Goal: Information Seeking & Learning: Learn about a topic

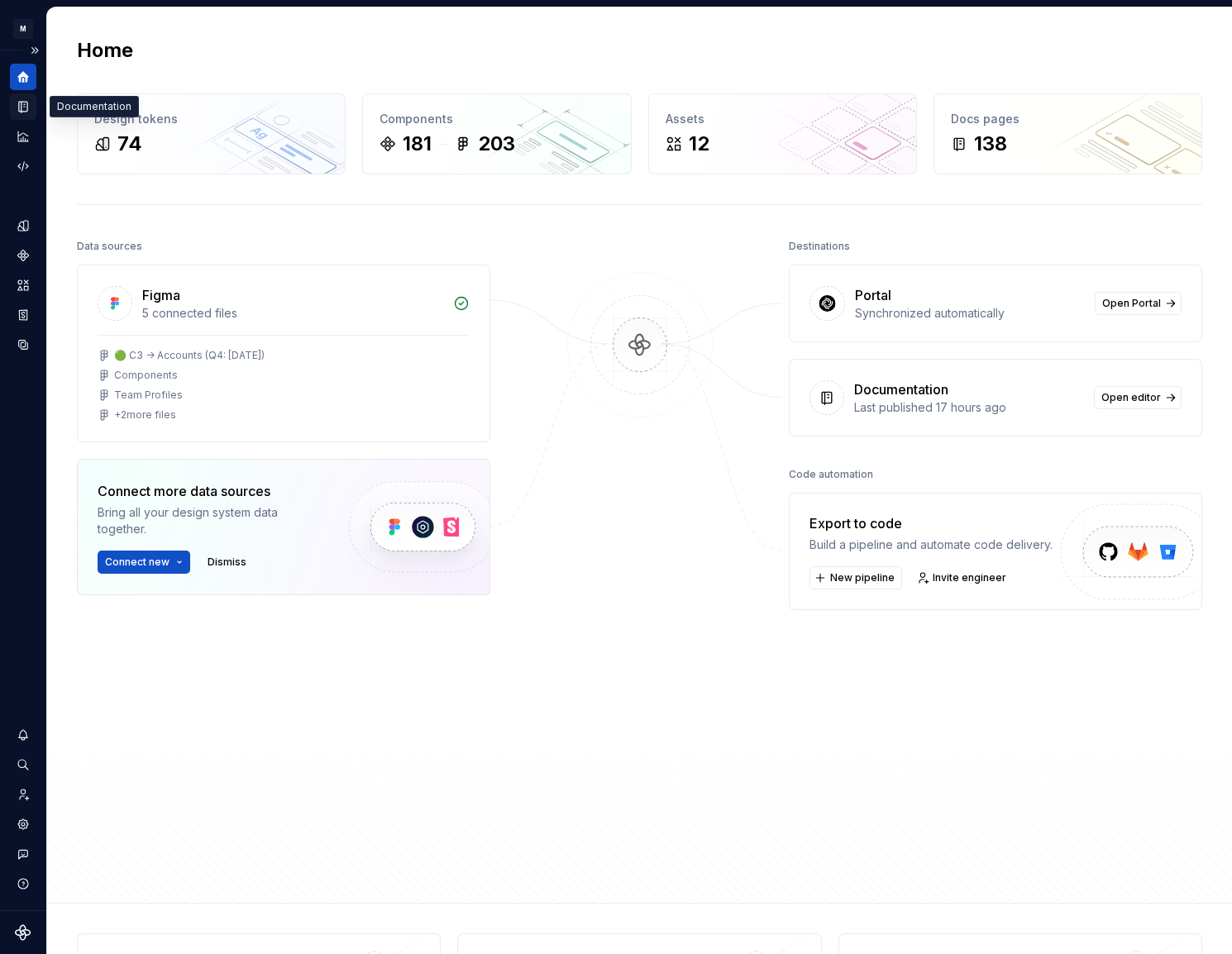
click at [12, 109] on div "Documentation" at bounding box center [23, 107] width 26 height 26
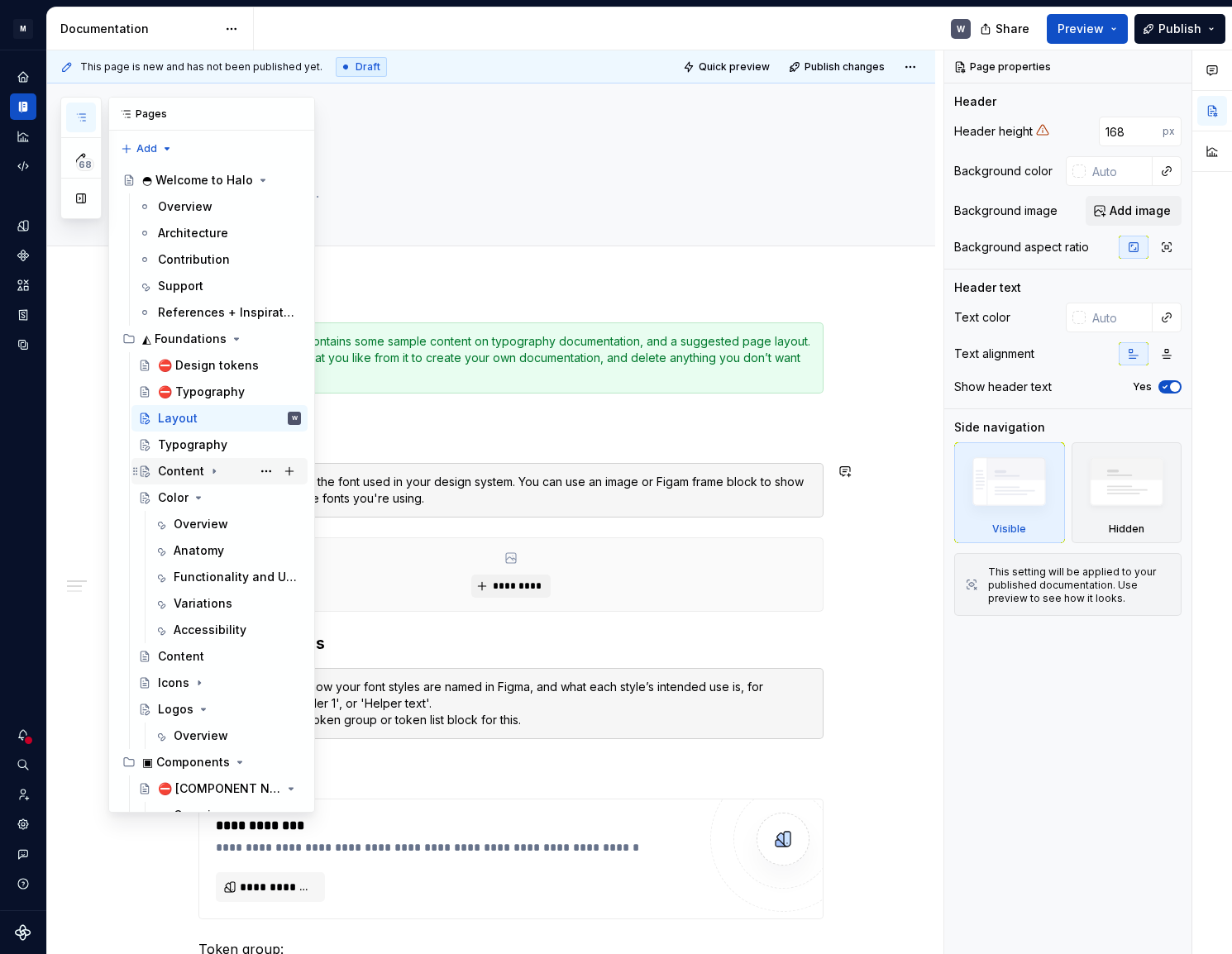
click at [194, 463] on div "Content" at bounding box center [181, 471] width 46 height 17
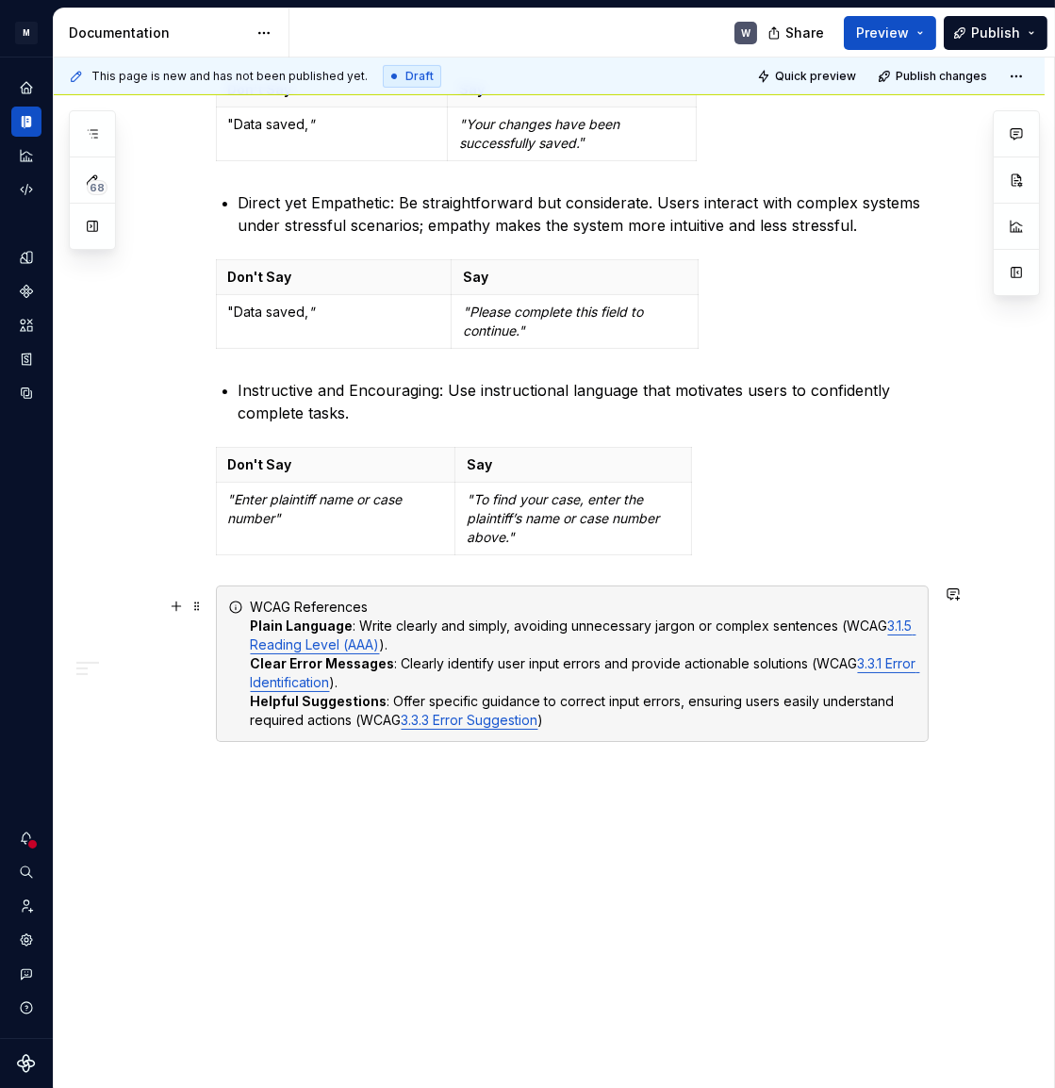
scroll to position [179, 0]
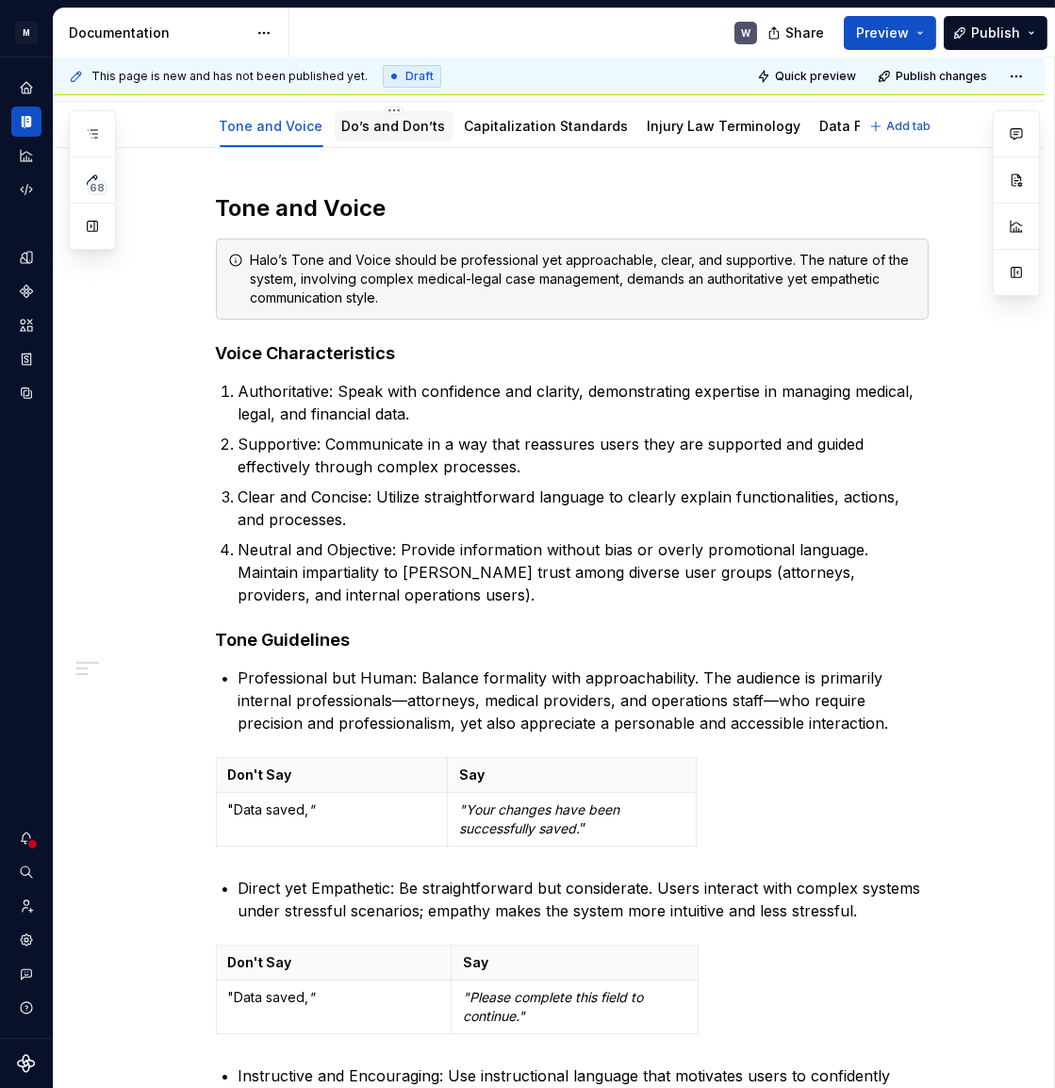
click at [388, 132] on link "Do’s and Don’ts" at bounding box center [394, 126] width 104 height 16
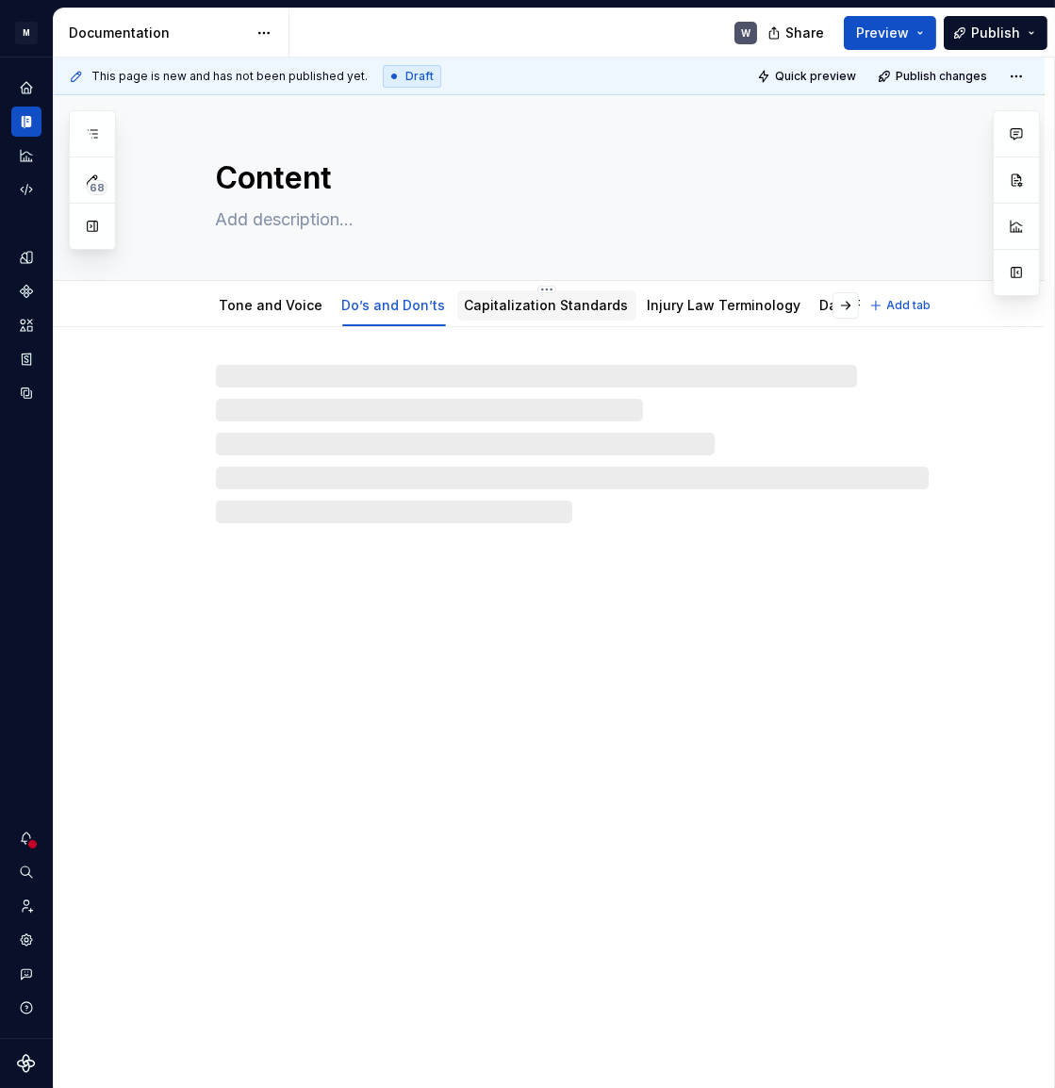
click at [540, 306] on link "Capitalization Standards" at bounding box center [547, 305] width 164 height 16
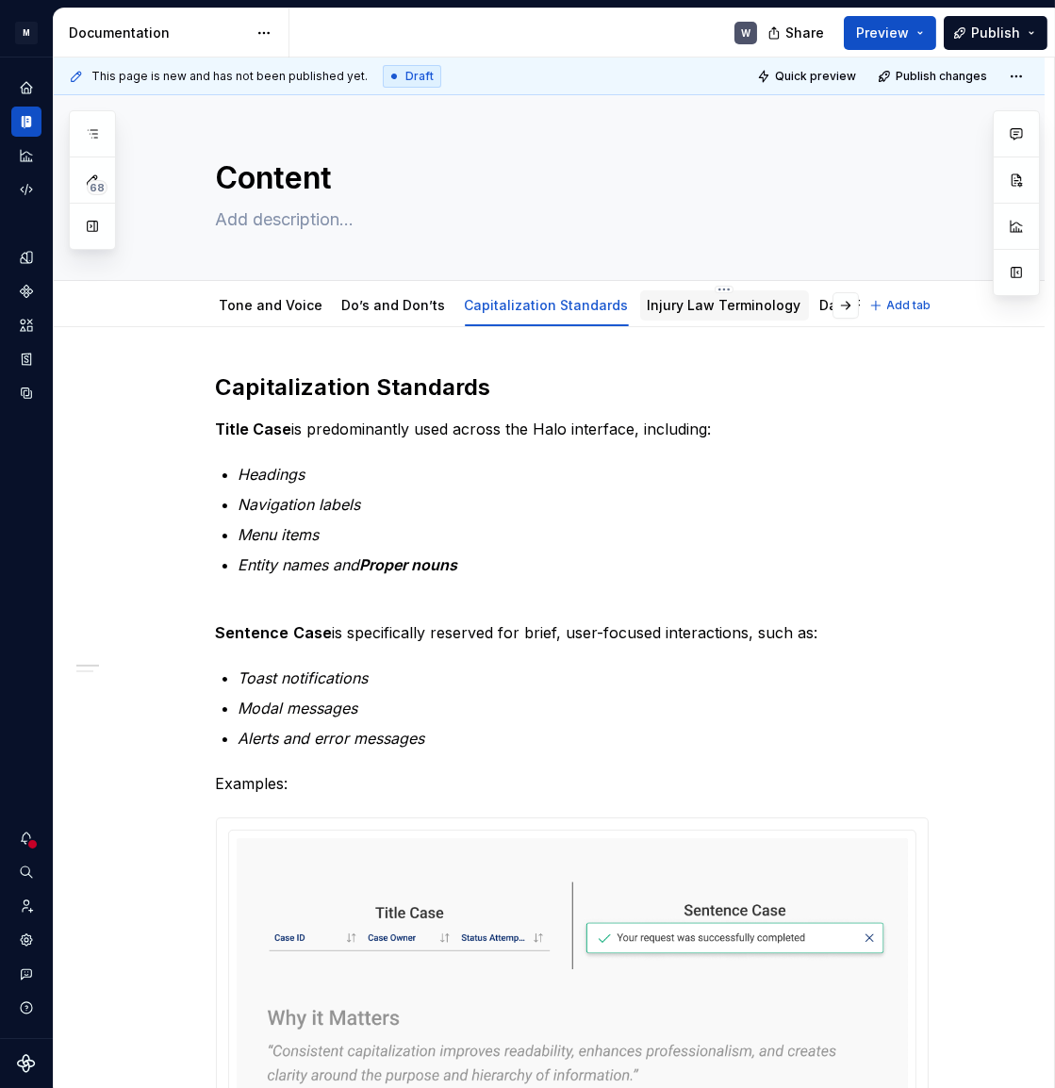
click at [699, 305] on link "Injury Law Terminology" at bounding box center [725, 305] width 154 height 16
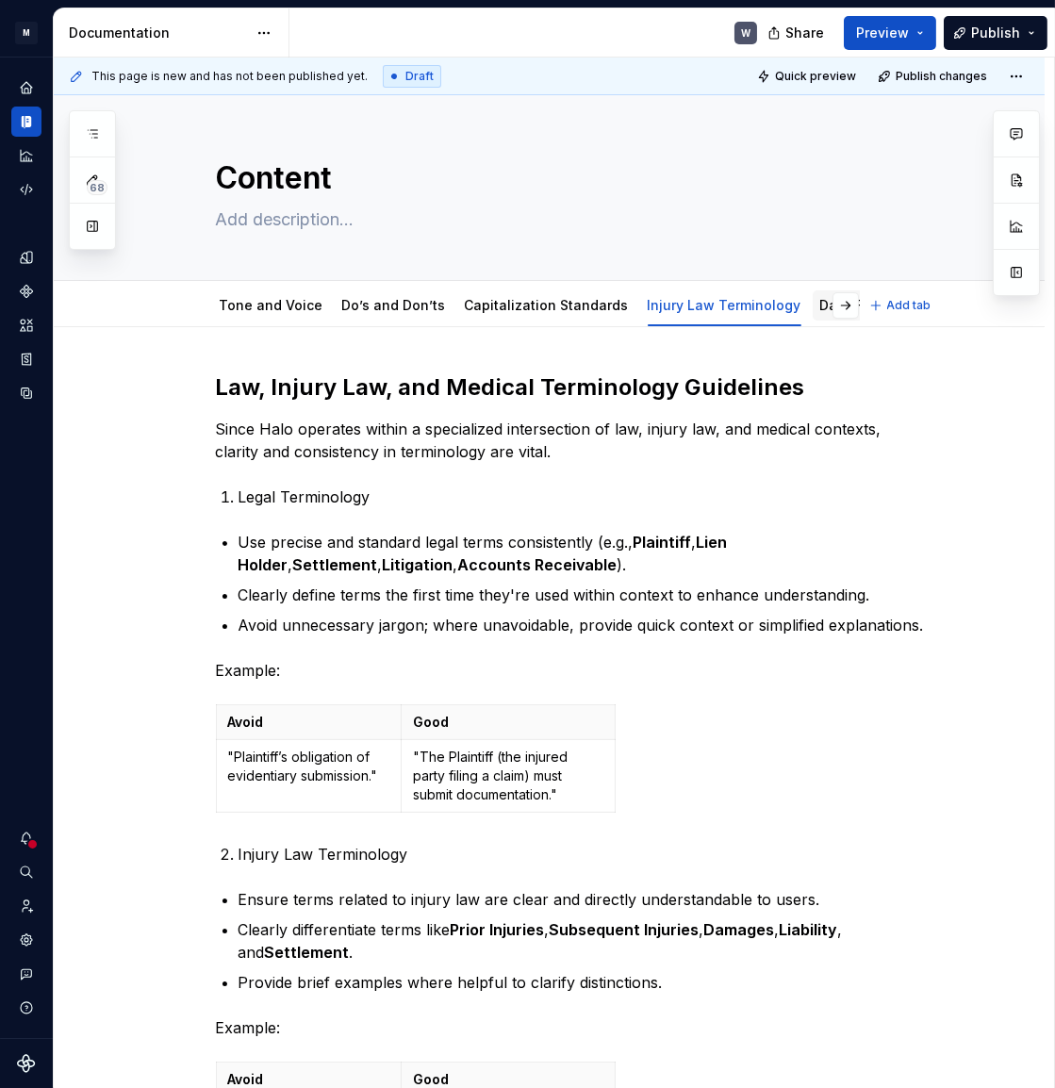
click at [820, 310] on link "Data Formating" at bounding box center [870, 305] width 100 height 16
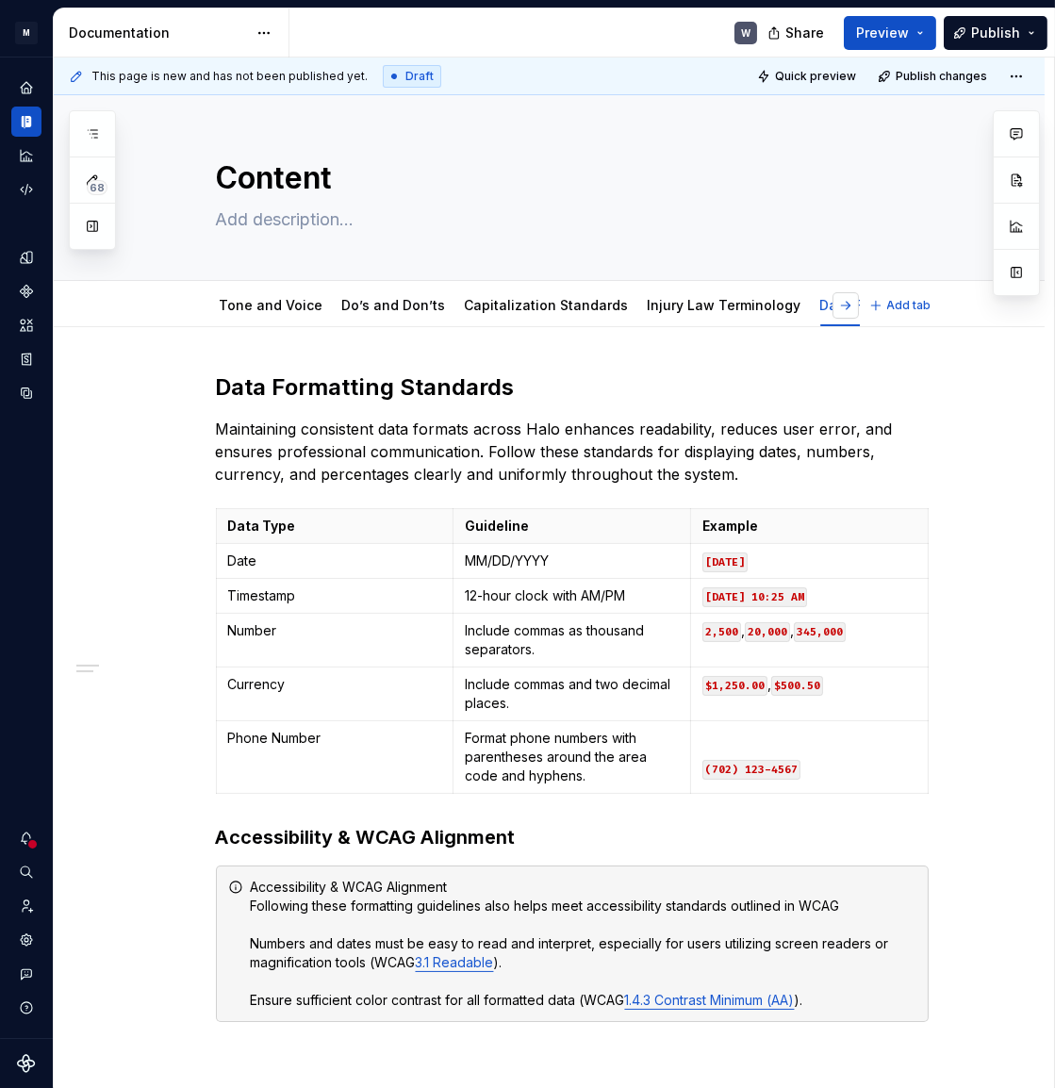
click at [849, 302] on button "button" at bounding box center [846, 305] width 26 height 26
click at [848, 304] on button "button" at bounding box center [846, 305] width 26 height 26
click at [703, 316] on div "Injury Law Terminology" at bounding box center [684, 305] width 154 height 23
click at [625, 306] on link "Injury Law Terminology" at bounding box center [684, 305] width 154 height 16
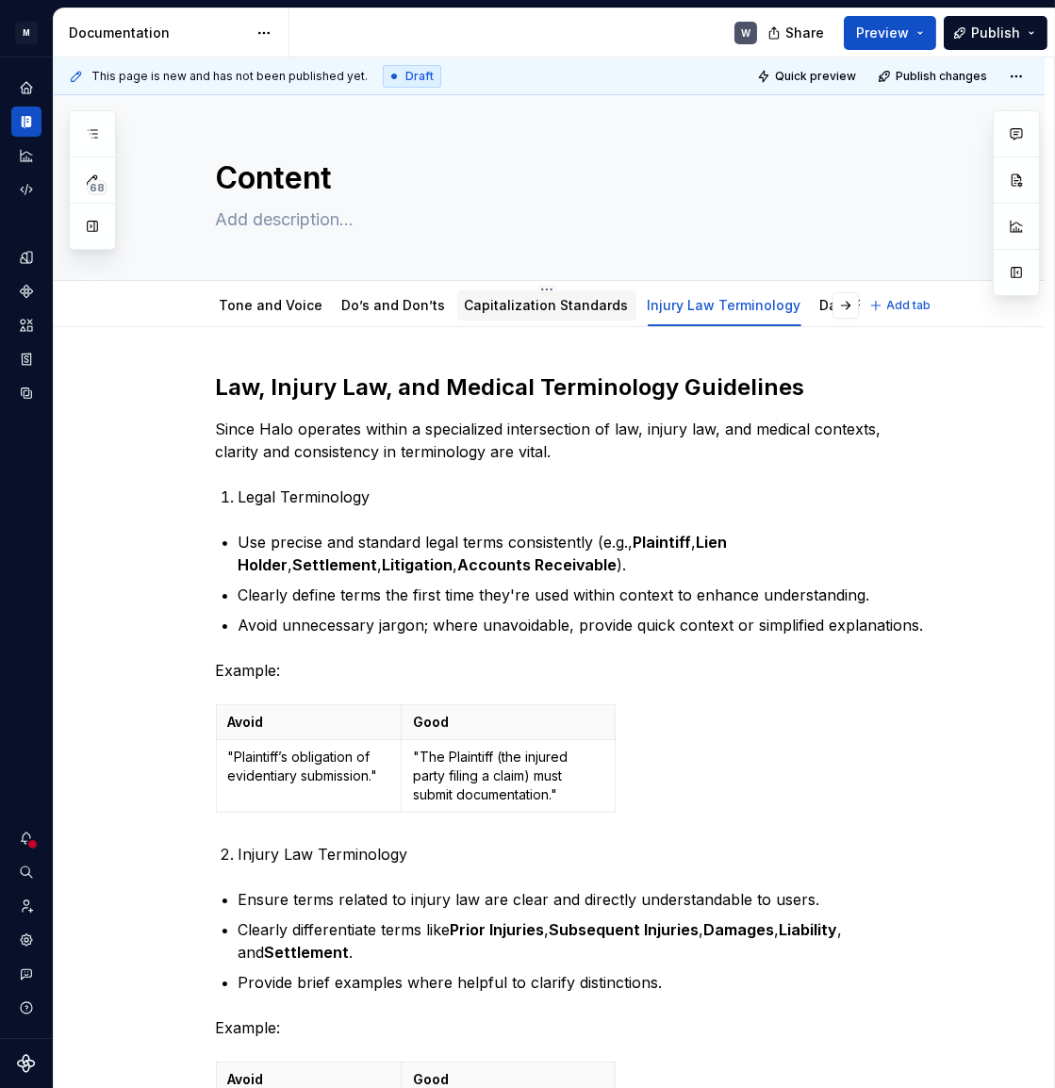
click at [505, 305] on link "Capitalization Standards" at bounding box center [547, 305] width 164 height 16
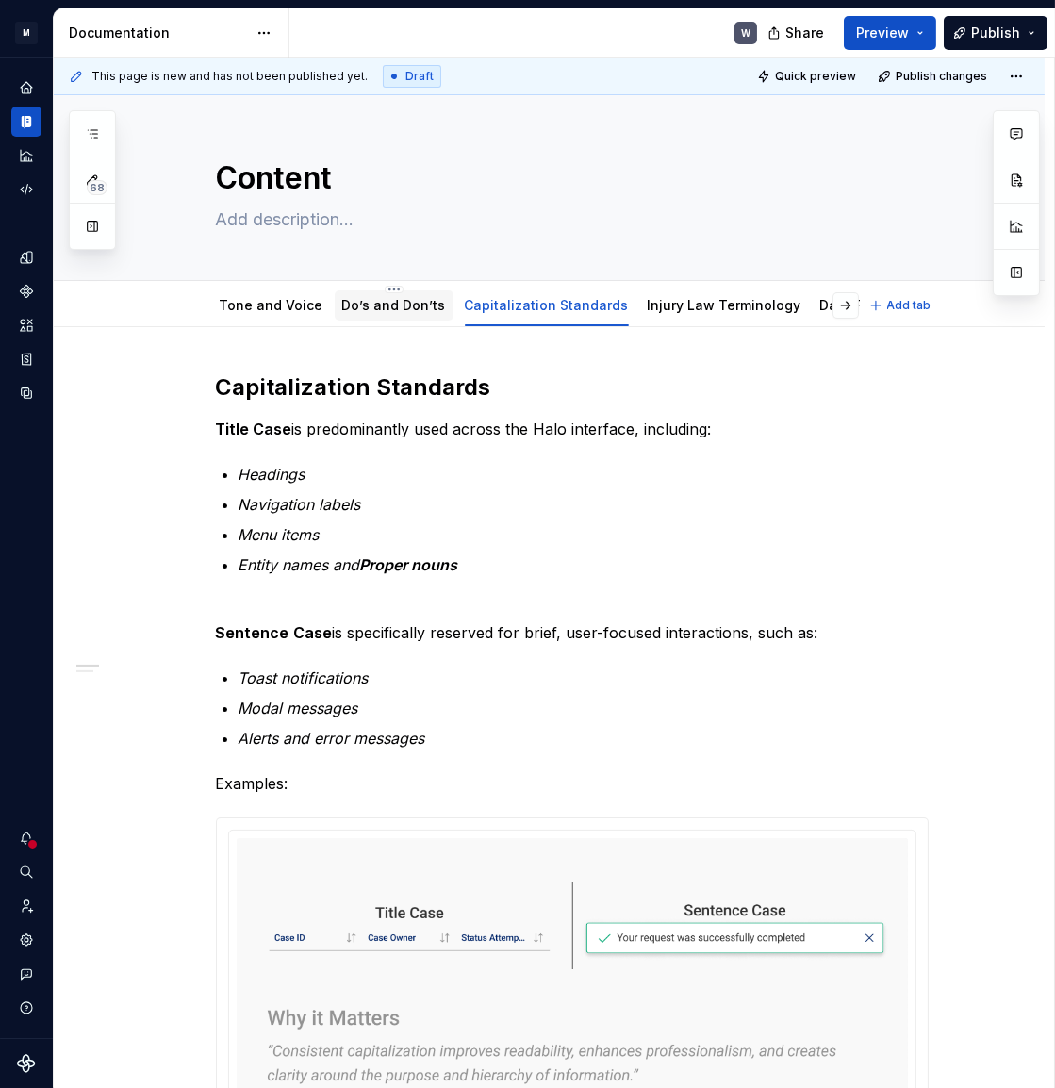
click at [392, 317] on div "Do’s and Don’ts" at bounding box center [394, 305] width 119 height 30
click at [382, 296] on div "Do’s and Don’ts" at bounding box center [394, 305] width 104 height 19
click at [390, 312] on link "Do’s and Don’ts" at bounding box center [394, 305] width 104 height 16
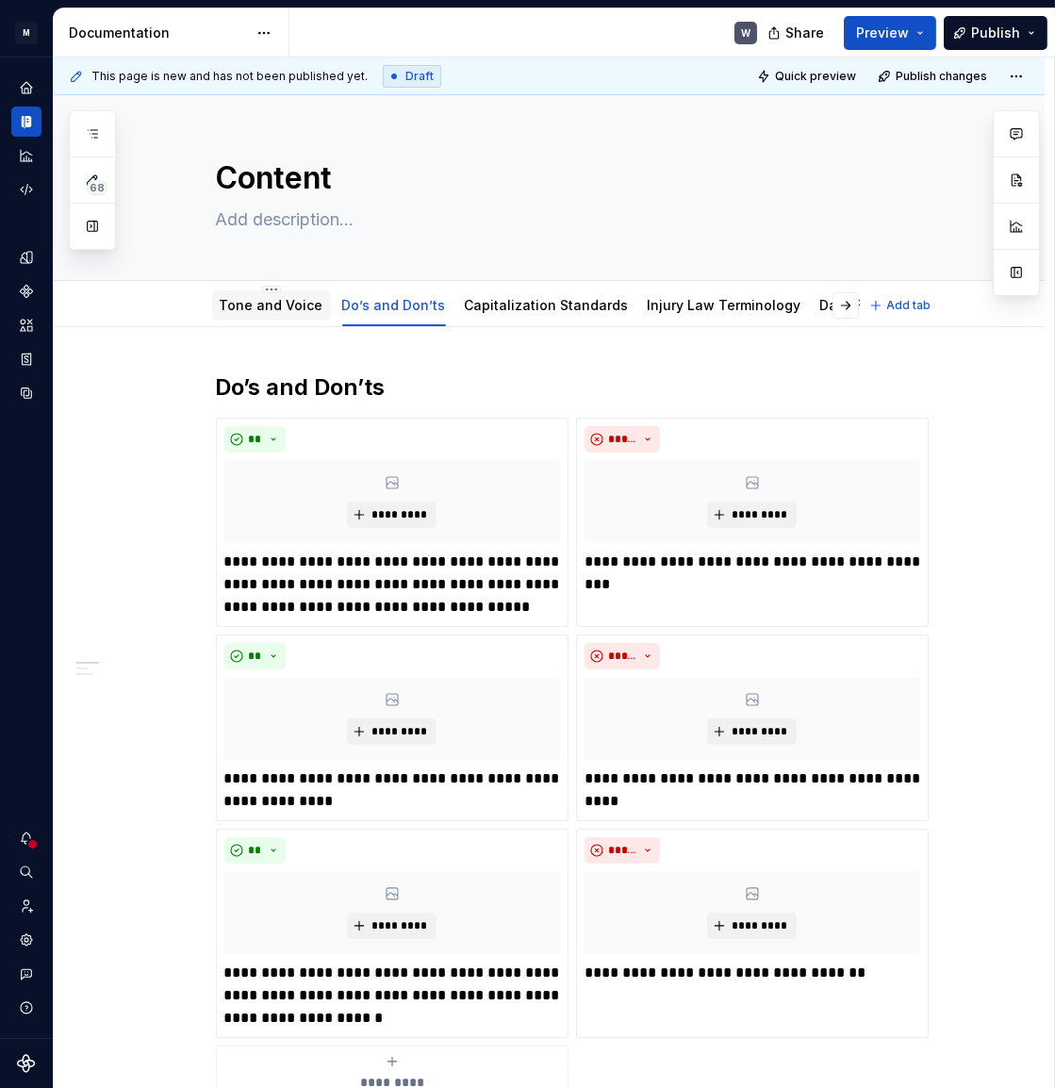
click at [244, 308] on link "Tone and Voice" at bounding box center [272, 305] width 104 height 16
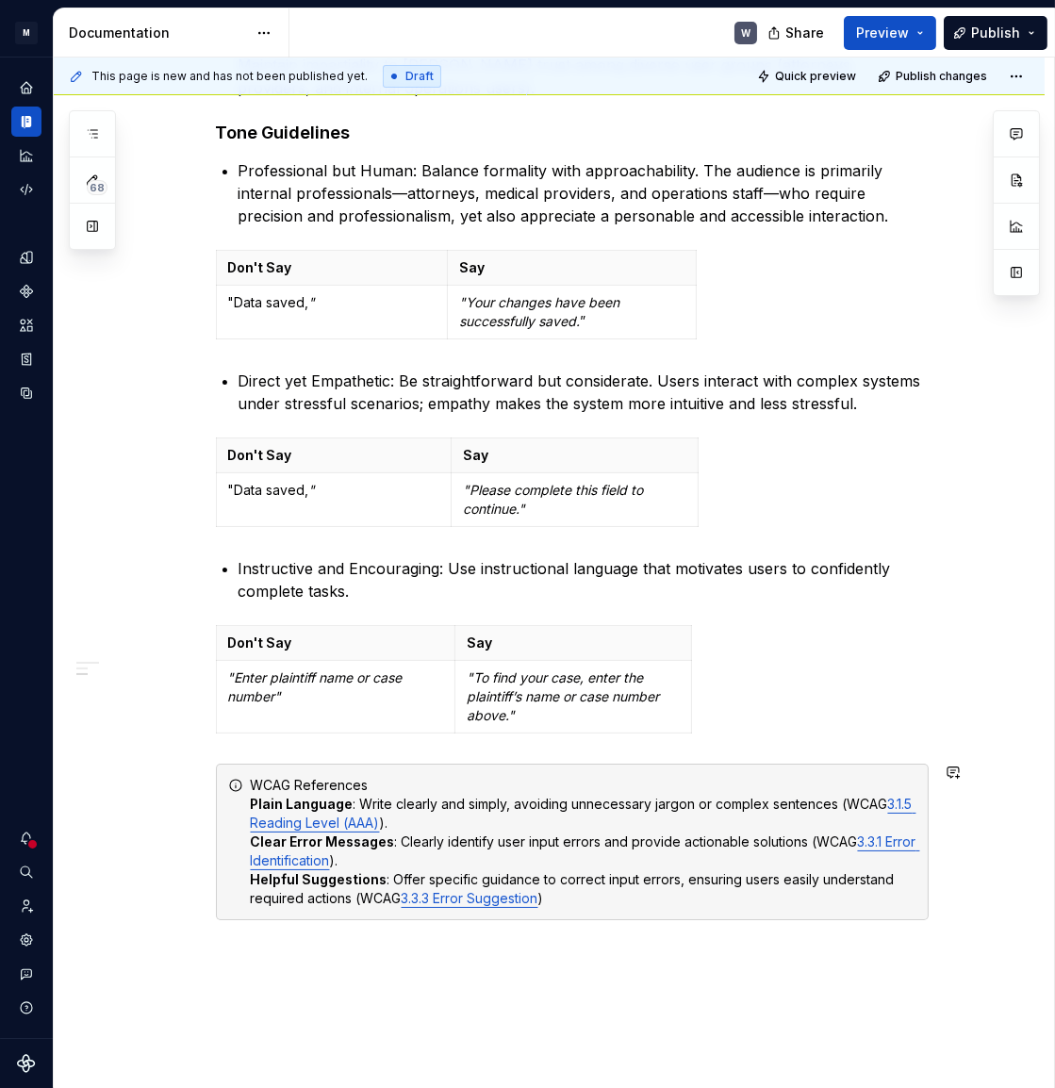
scroll to position [607, 0]
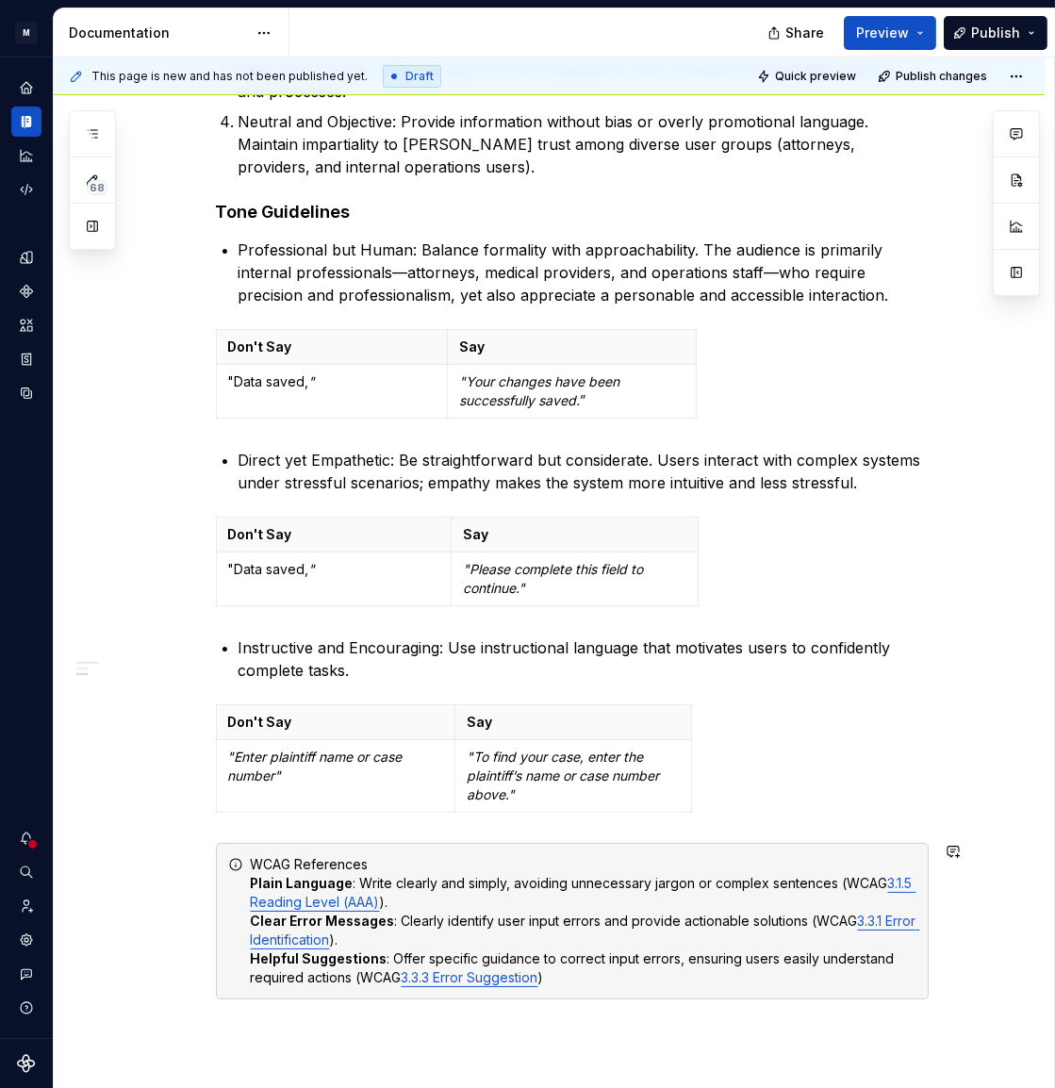
type textarea "*"
